Goal: Task Accomplishment & Management: Manage account settings

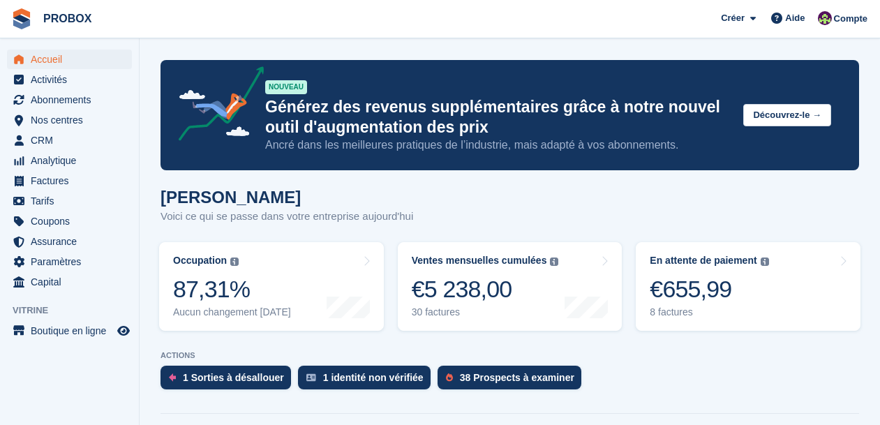
scroll to position [91, 0]
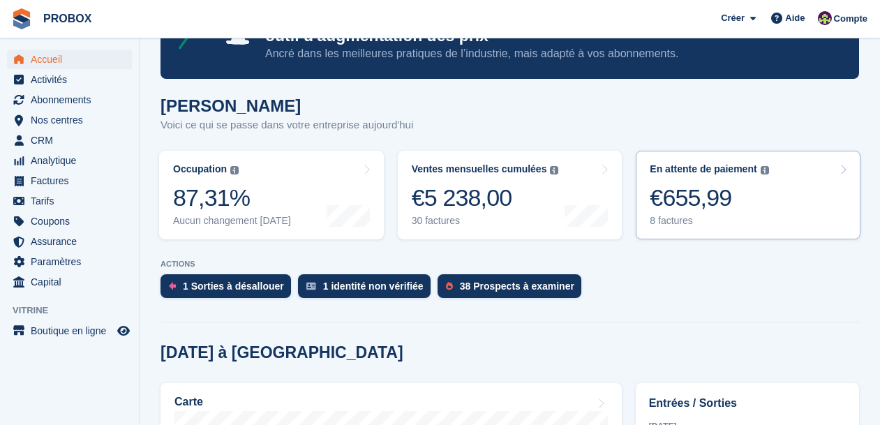
click at [704, 205] on div "€655,99" at bounding box center [708, 197] width 119 height 29
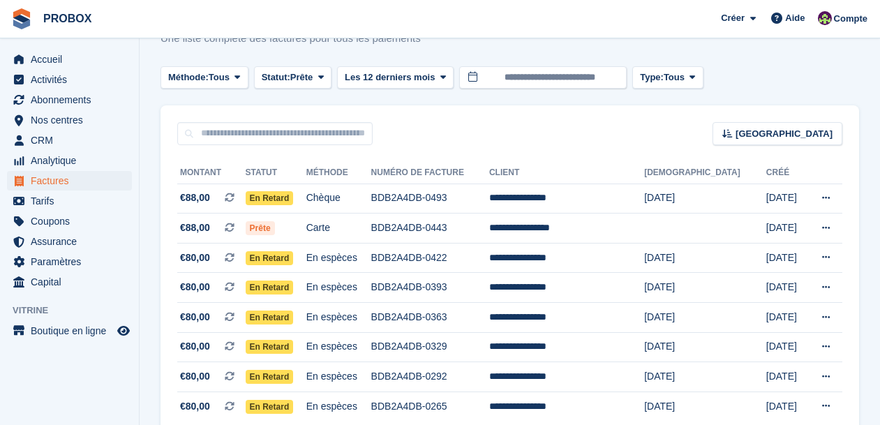
scroll to position [53, 0]
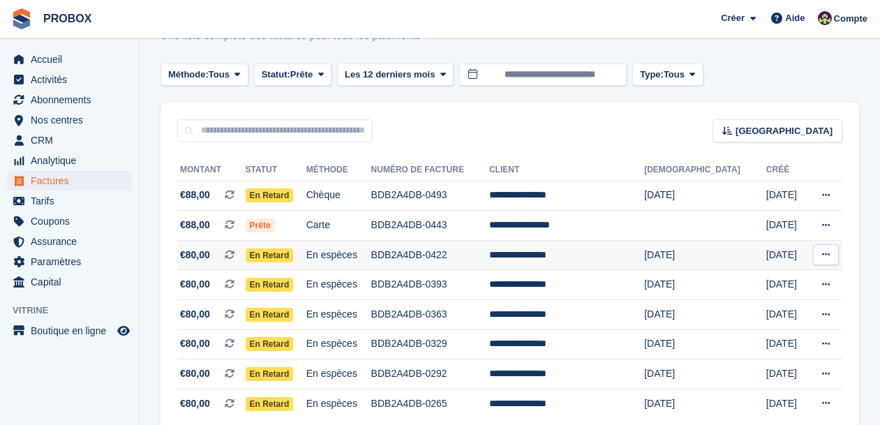
click at [609, 255] on td "**********" at bounding box center [566, 255] width 155 height 30
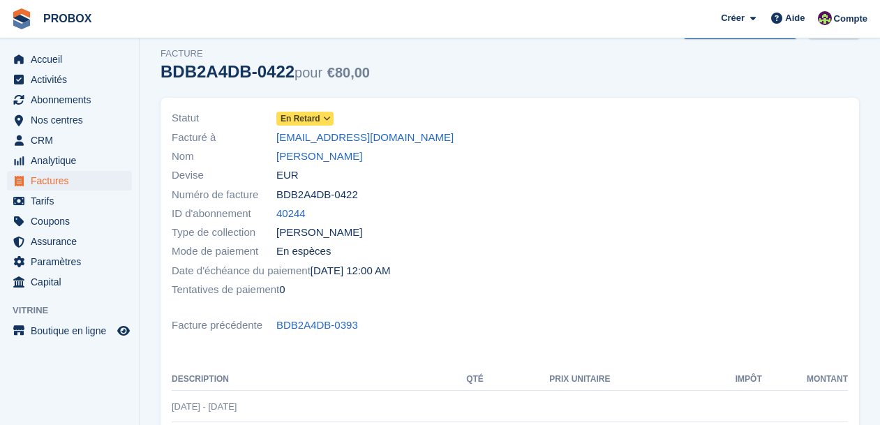
scroll to position [40, 0]
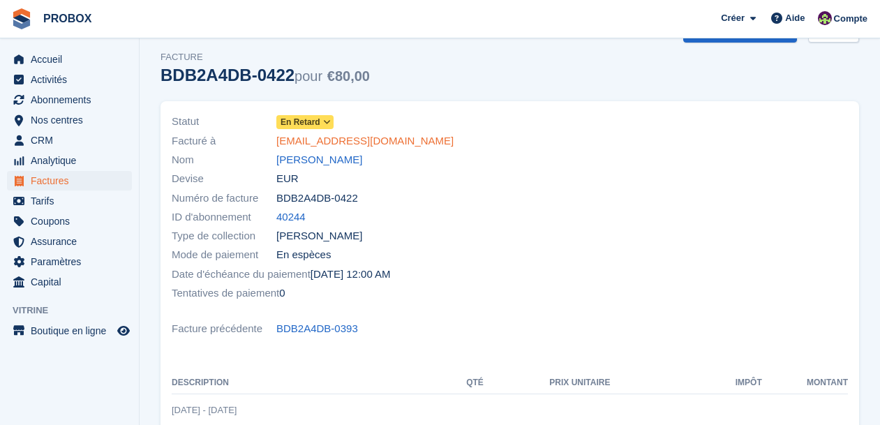
click at [358, 142] on link "ph.pourrat@gmail.com" at bounding box center [364, 141] width 177 height 16
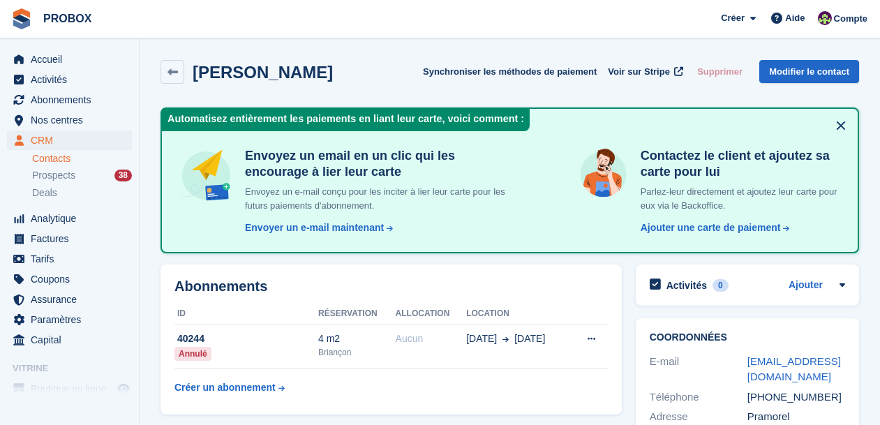
click at [838, 124] on button at bounding box center [840, 125] width 22 height 22
